Goal: Navigation & Orientation: Find specific page/section

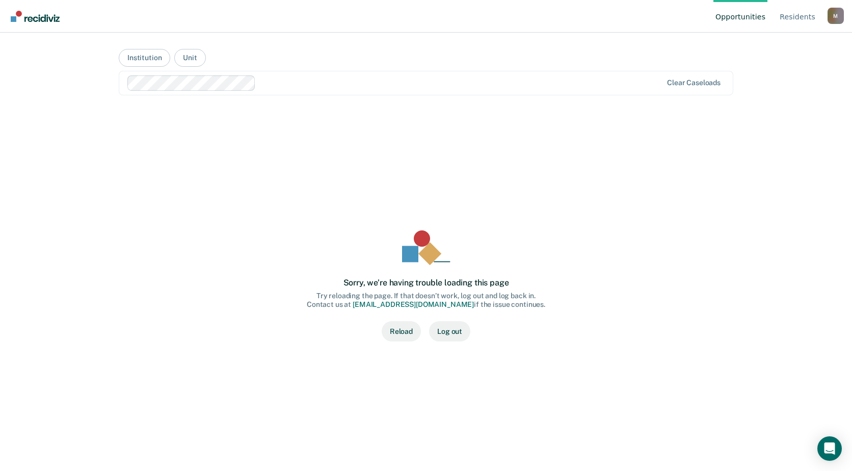
click at [394, 330] on button "Reload" at bounding box center [401, 331] width 39 height 20
